Goal: Task Accomplishment & Management: Use online tool/utility

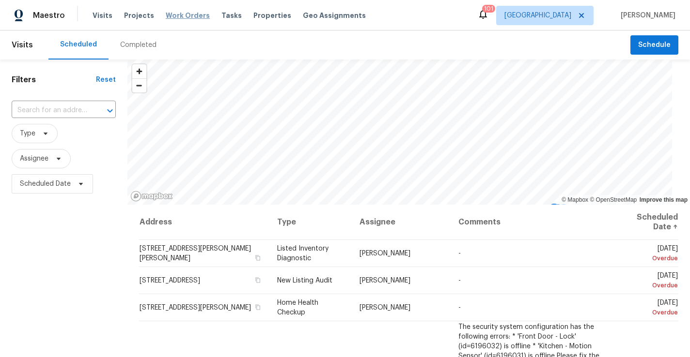
click at [185, 17] on span "Work Orders" at bounding box center [188, 16] width 44 height 10
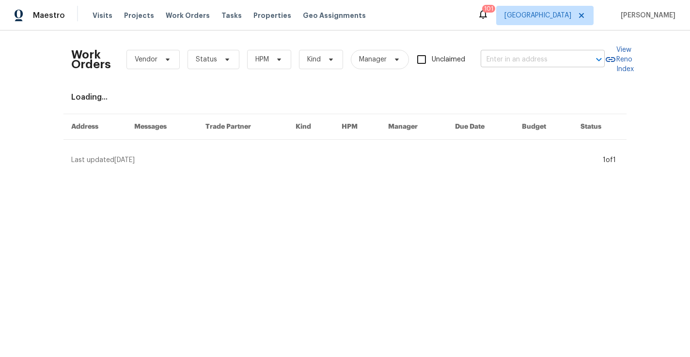
click at [560, 55] on input "text" at bounding box center [528, 59] width 97 height 15
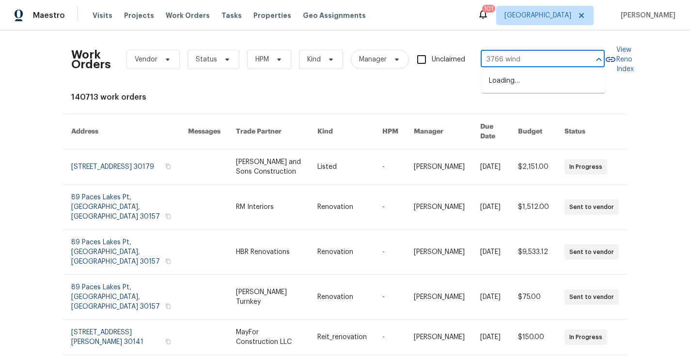
type input "3766 windy"
click at [558, 76] on li "[STREET_ADDRESS][PERSON_NAME]" at bounding box center [543, 86] width 124 height 26
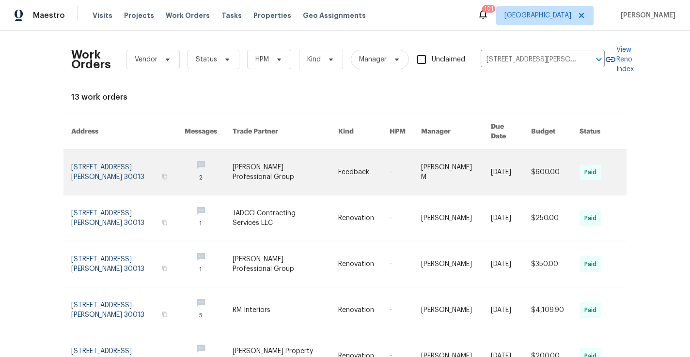
click at [115, 160] on link at bounding box center [127, 173] width 113 height 46
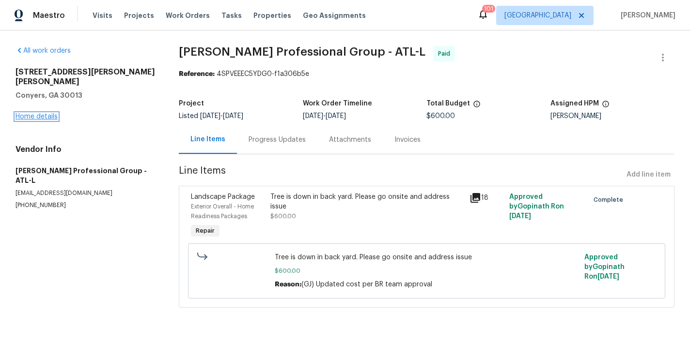
click at [45, 113] on link "Home details" at bounding box center [36, 116] width 42 height 7
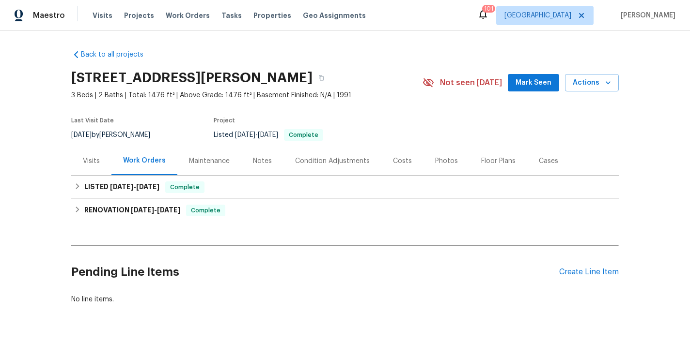
click at [95, 160] on div "Visits" at bounding box center [91, 161] width 17 height 10
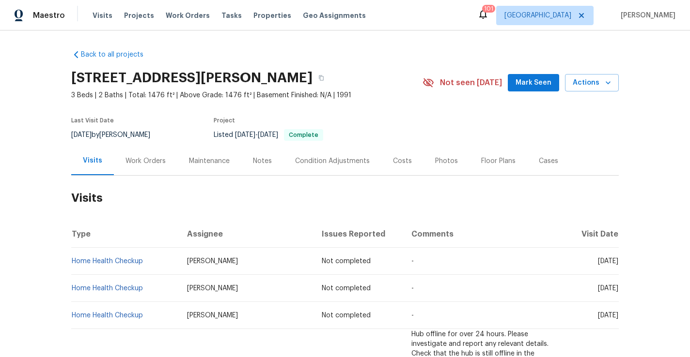
click at [435, 163] on div "Photos" at bounding box center [446, 161] width 23 height 10
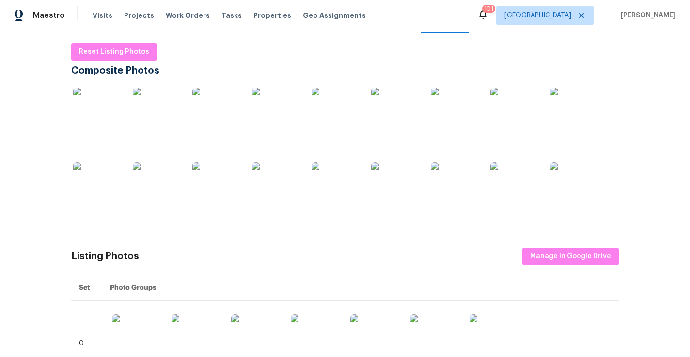
scroll to position [143, 0]
click at [273, 115] on img at bounding box center [276, 111] width 48 height 48
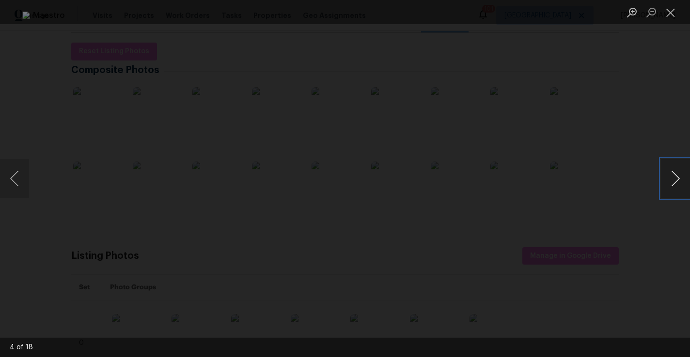
click at [667, 177] on button "Next image" at bounding box center [675, 178] width 29 height 39
click at [667, 178] on button "Next image" at bounding box center [675, 178] width 29 height 39
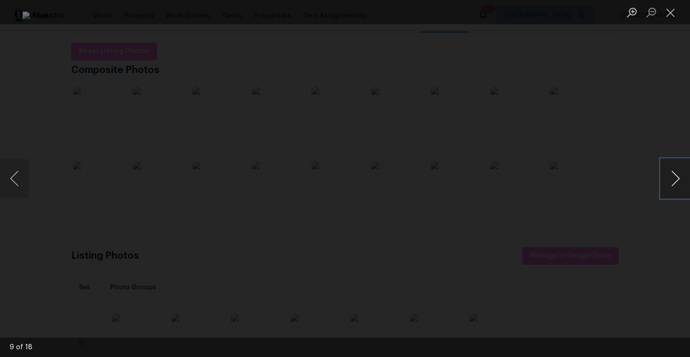
click at [667, 178] on button "Next image" at bounding box center [675, 178] width 29 height 39
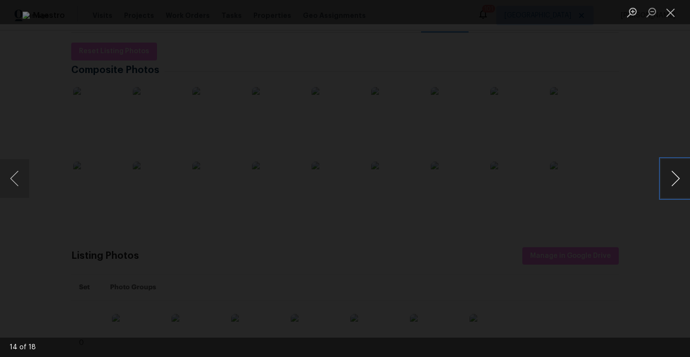
click at [667, 178] on button "Next image" at bounding box center [675, 178] width 29 height 39
click at [18, 178] on button "Previous image" at bounding box center [14, 178] width 29 height 39
click at [675, 176] on button "Next image" at bounding box center [675, 178] width 29 height 39
click at [676, 180] on button "Next image" at bounding box center [675, 178] width 29 height 39
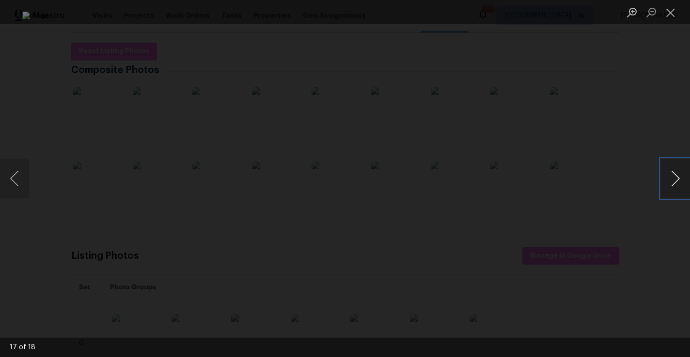
click at [676, 180] on button "Next image" at bounding box center [675, 178] width 29 height 39
click at [18, 177] on button "Previous image" at bounding box center [14, 178] width 29 height 39
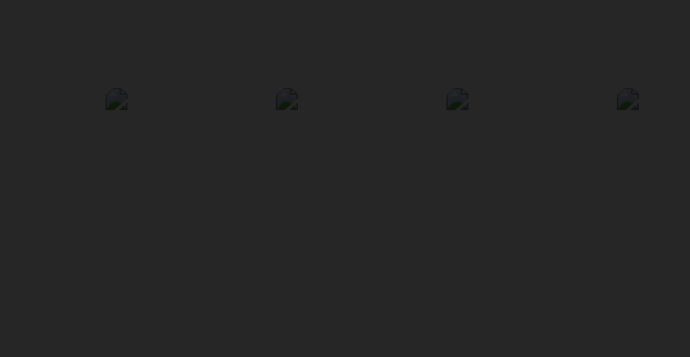
click at [209, 212] on img "Lightbox" at bounding box center [447, 158] width 1214 height 630
click at [287, 211] on img "Lightbox" at bounding box center [446, 158] width 1214 height 630
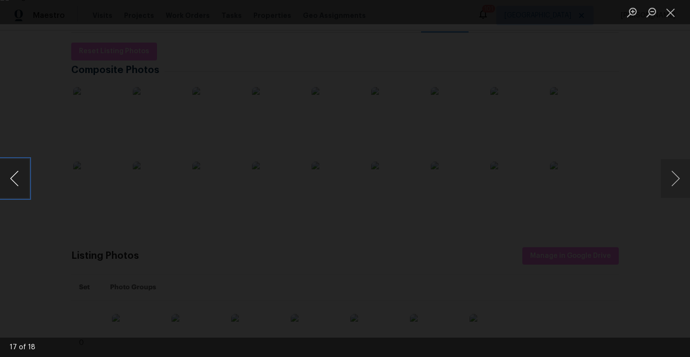
click at [15, 182] on button "Previous image" at bounding box center [14, 178] width 29 height 39
click at [670, 173] on button "Next image" at bounding box center [675, 178] width 29 height 39
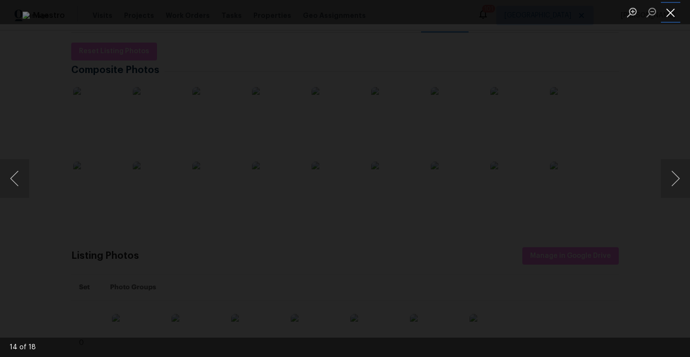
click at [668, 13] on button "Close lightbox" at bounding box center [670, 12] width 19 height 17
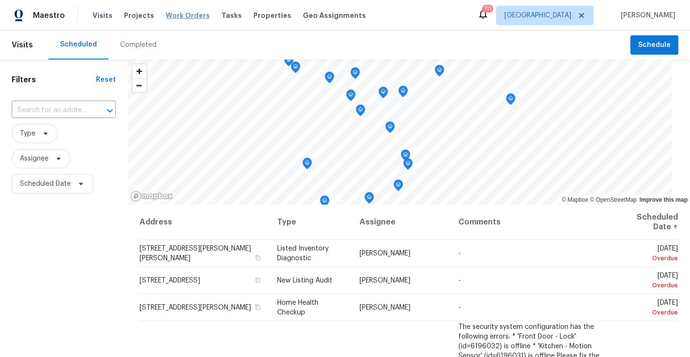
click at [194, 15] on span "Work Orders" at bounding box center [188, 16] width 44 height 10
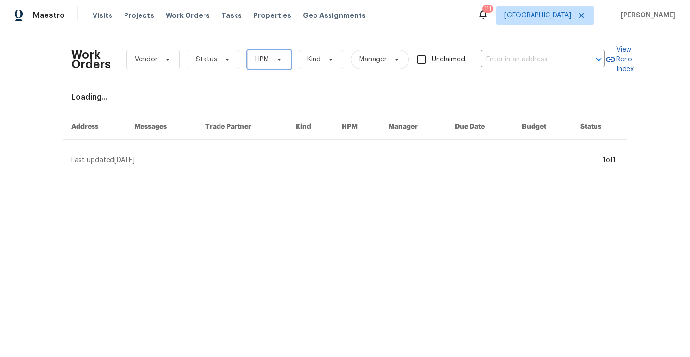
click at [264, 63] on span "HPM" at bounding box center [262, 60] width 14 height 10
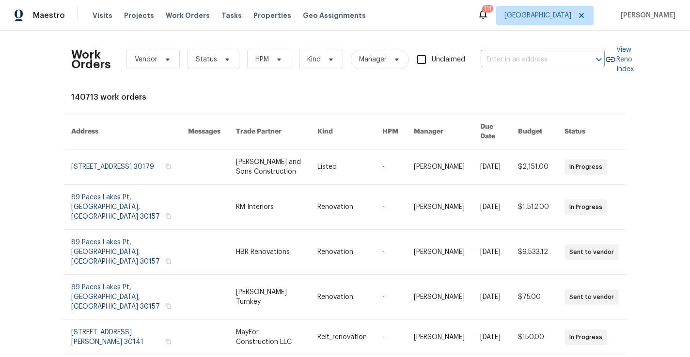
click at [216, 40] on div "Work Orders Vendor Status HPM Kind Manager Unclaimed ​" at bounding box center [337, 59] width 533 height 43
click at [103, 14] on span "Visits" at bounding box center [102, 16] width 20 height 10
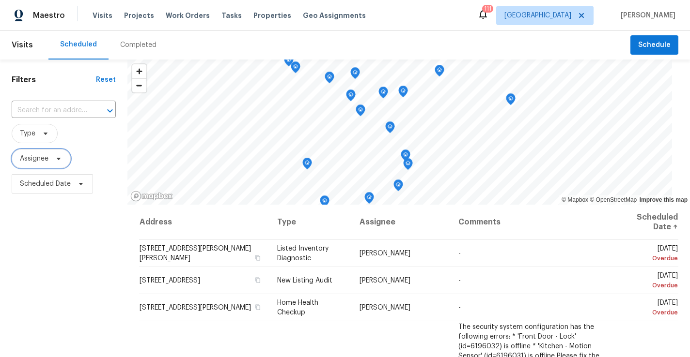
click at [41, 162] on span "Assignee" at bounding box center [34, 159] width 29 height 10
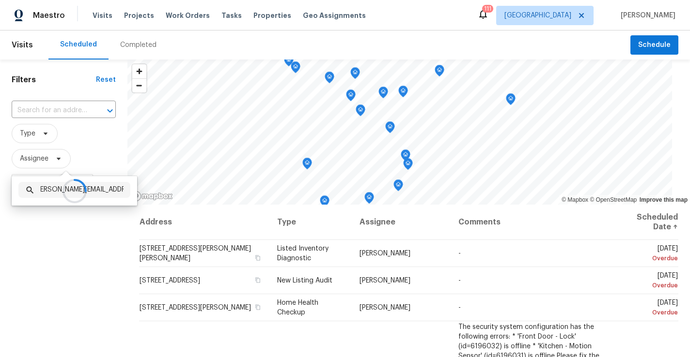
scroll to position [0, 13]
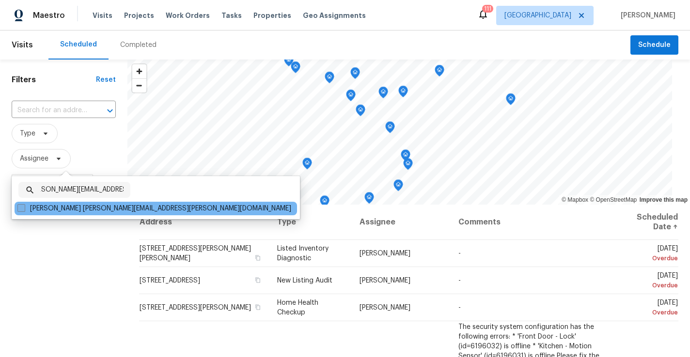
type input "tyler.payne@opendoor.com"
click at [92, 207] on label "Tyler Payne tyler.payne@opendoor.com" at bounding box center [154, 209] width 274 height 10
click at [24, 207] on input "Tyler Payne tyler.payne@opendoor.com" at bounding box center [20, 207] width 6 height 6
checkbox input "true"
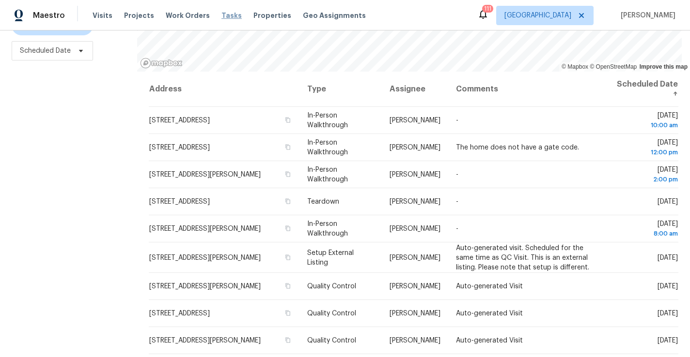
click at [222, 16] on span "Tasks" at bounding box center [231, 15] width 20 height 7
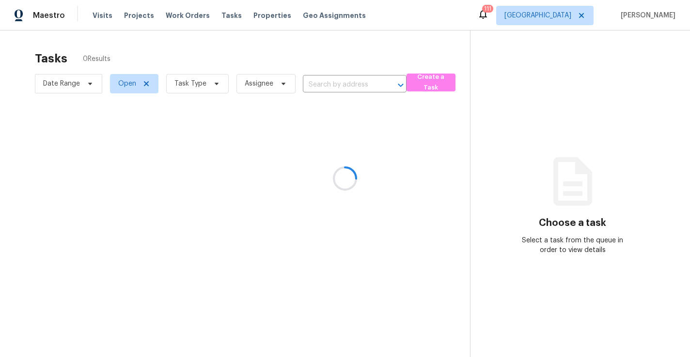
click at [199, 82] on div at bounding box center [345, 178] width 690 height 357
click at [193, 85] on div at bounding box center [345, 178] width 690 height 357
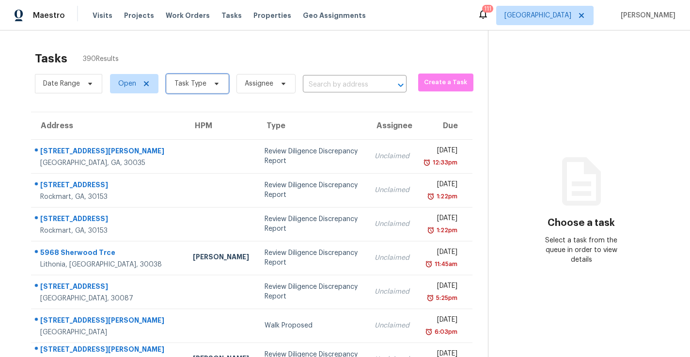
click at [189, 91] on span "Task Type" at bounding box center [197, 83] width 62 height 19
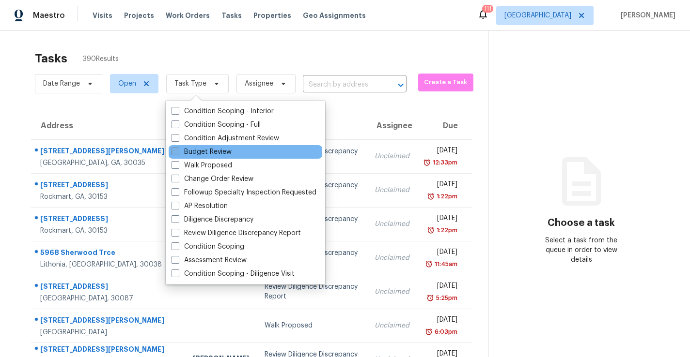
click at [200, 154] on label "Budget Review" at bounding box center [201, 152] width 60 height 10
click at [178, 154] on input "Budget Review" at bounding box center [174, 150] width 6 height 6
checkbox input "true"
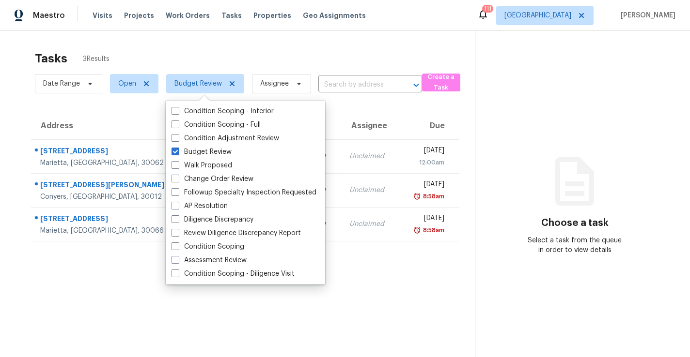
click at [519, 96] on section "Choose a task Select a task from the queue in order to view details" at bounding box center [575, 209] width 200 height 357
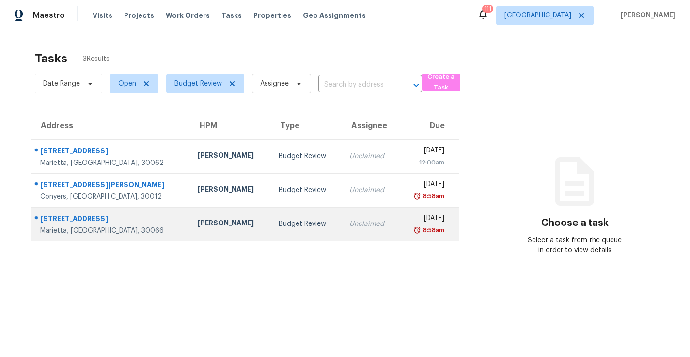
click at [271, 224] on td "Budget Review" at bounding box center [306, 224] width 71 height 34
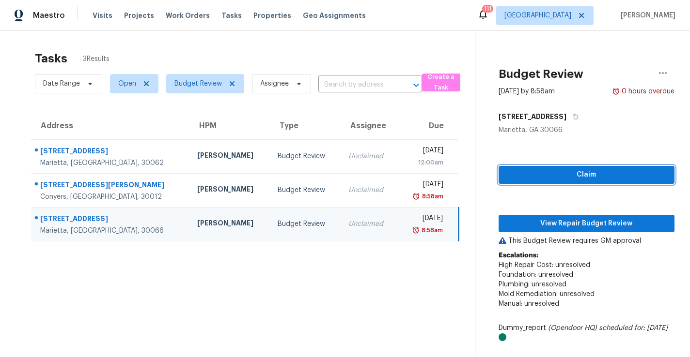
click at [507, 175] on span "Claim" at bounding box center [586, 175] width 160 height 12
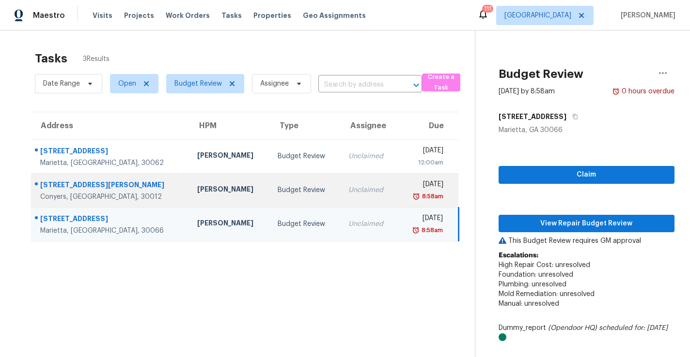
click at [405, 198] on div "8:58am" at bounding box center [424, 197] width 38 height 10
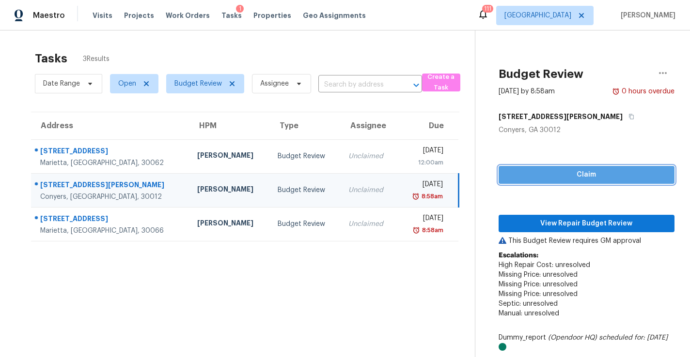
click at [557, 173] on span "Claim" at bounding box center [586, 175] width 160 height 12
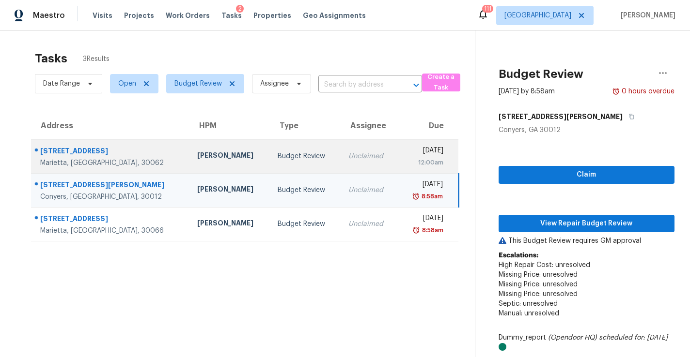
click at [397, 158] on td "Thu, Oct 16th 2025 12:00am" at bounding box center [427, 156] width 61 height 34
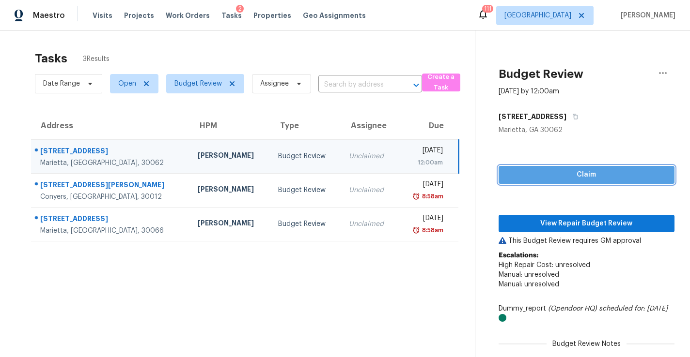
click at [507, 173] on span "Claim" at bounding box center [586, 175] width 160 height 12
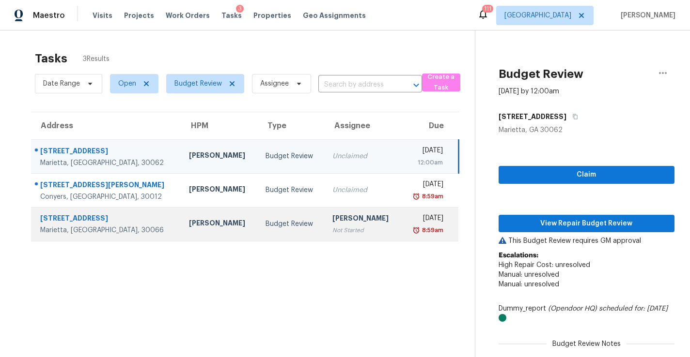
click at [340, 231] on div "Not Started" at bounding box center [362, 231] width 61 height 10
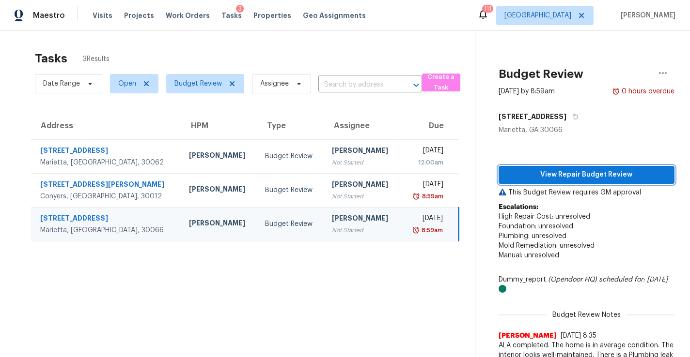
click at [570, 176] on span "View Repair Budget Review" at bounding box center [586, 175] width 160 height 12
